Goal: Find specific fact: Find specific fact

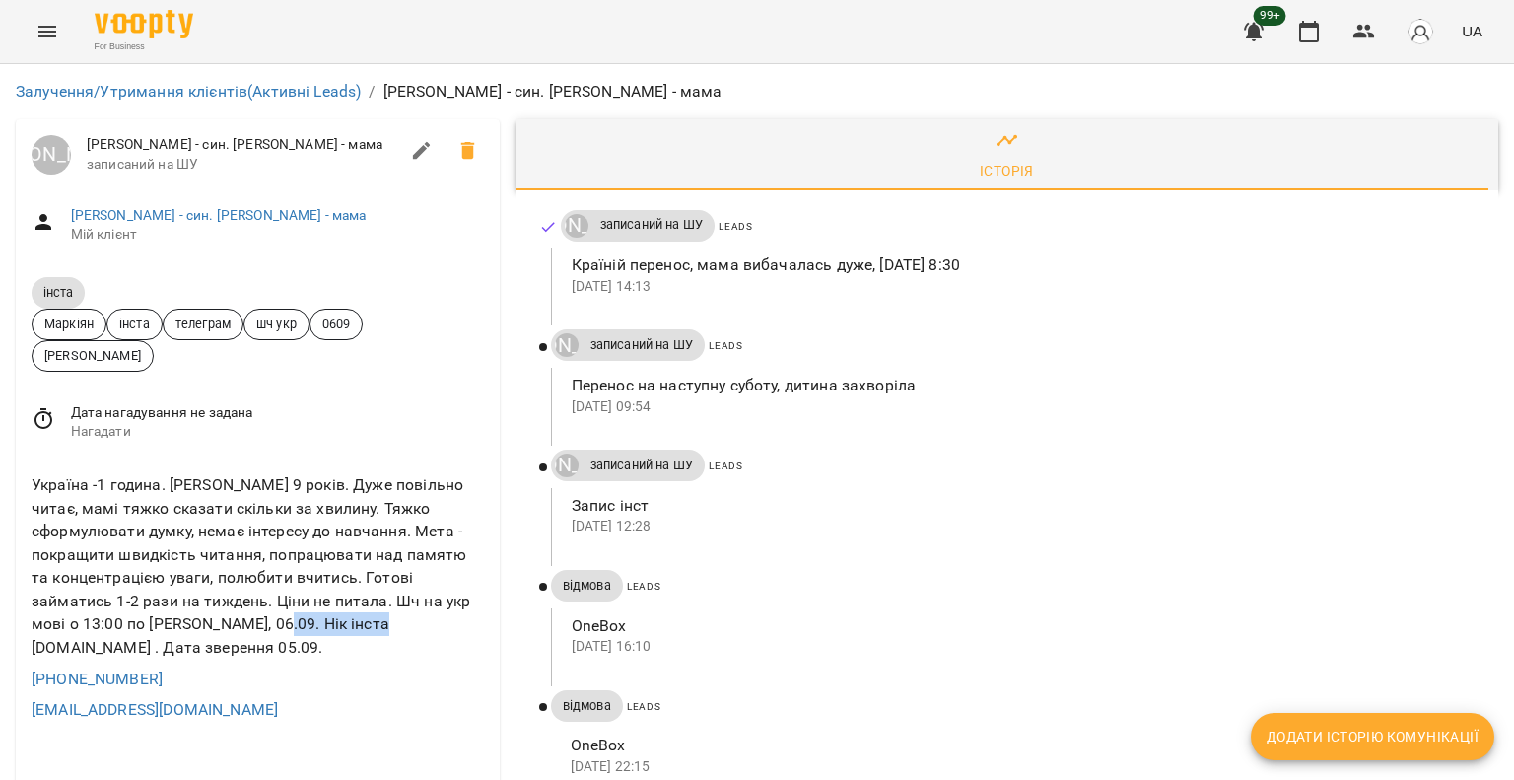
drag, startPoint x: 315, startPoint y: 628, endPoint x: 414, endPoint y: 634, distance: 98.7
click at [414, 634] on div "Україна -1 година. [PERSON_NAME] 9 років. Дуже повільно читає, мамі тяжко сказа…" at bounding box center [258, 566] width 460 height 194
copy div "[DOMAIN_NAME]"
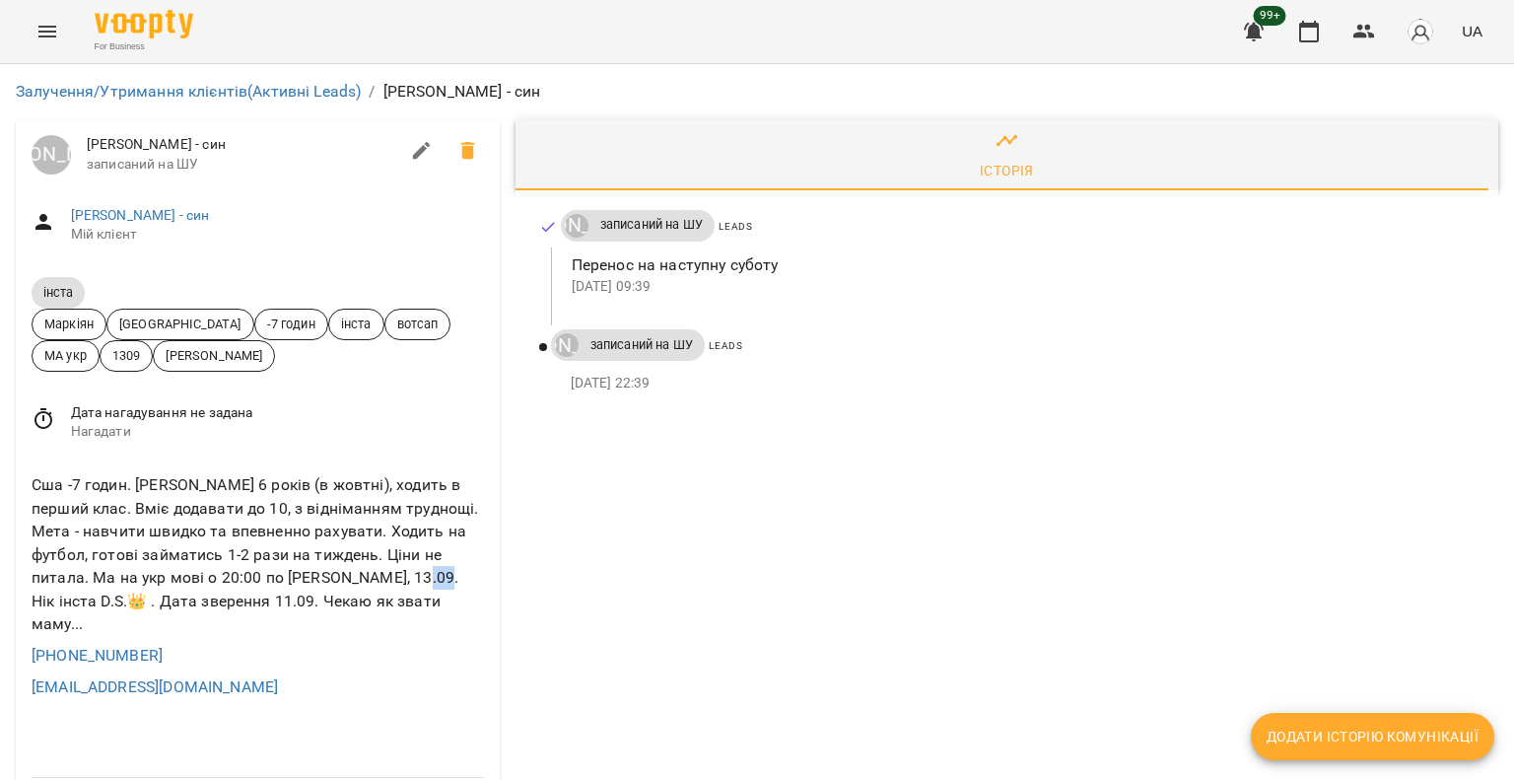
drag, startPoint x: 365, startPoint y: 580, endPoint x: 388, endPoint y: 582, distance: 23.7
click at [388, 582] on div "Сша -7 годин. [PERSON_NAME] 6 років (в жовтні), ходить в перший клас. Вміє дода…" at bounding box center [258, 554] width 460 height 170
copy div "D.S"
